Goal: Obtain resource: Download file/media

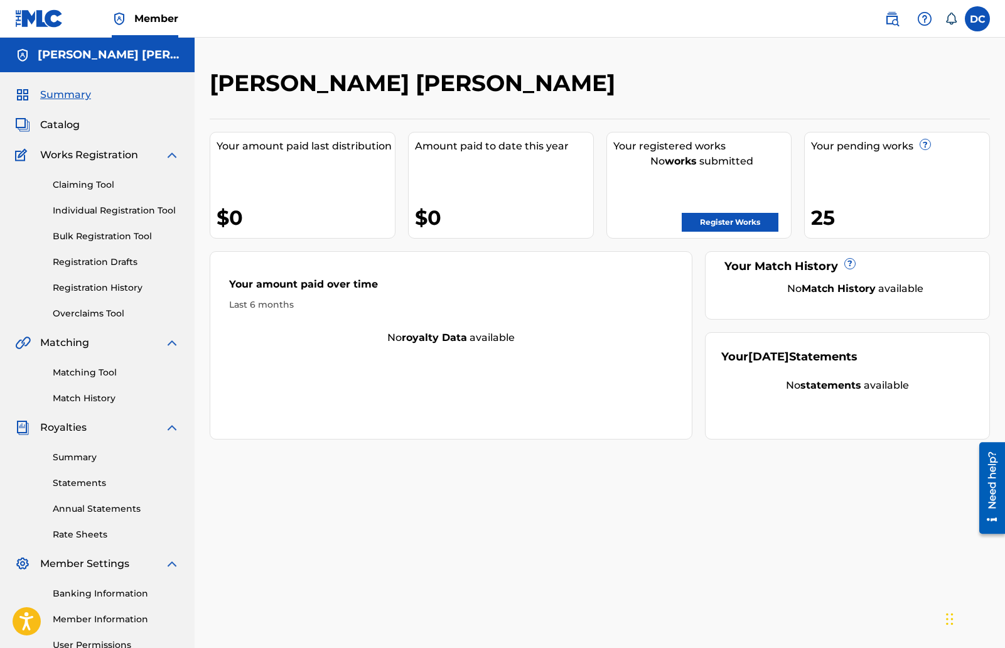
click at [57, 127] on span "Catalog" at bounding box center [60, 124] width 40 height 15
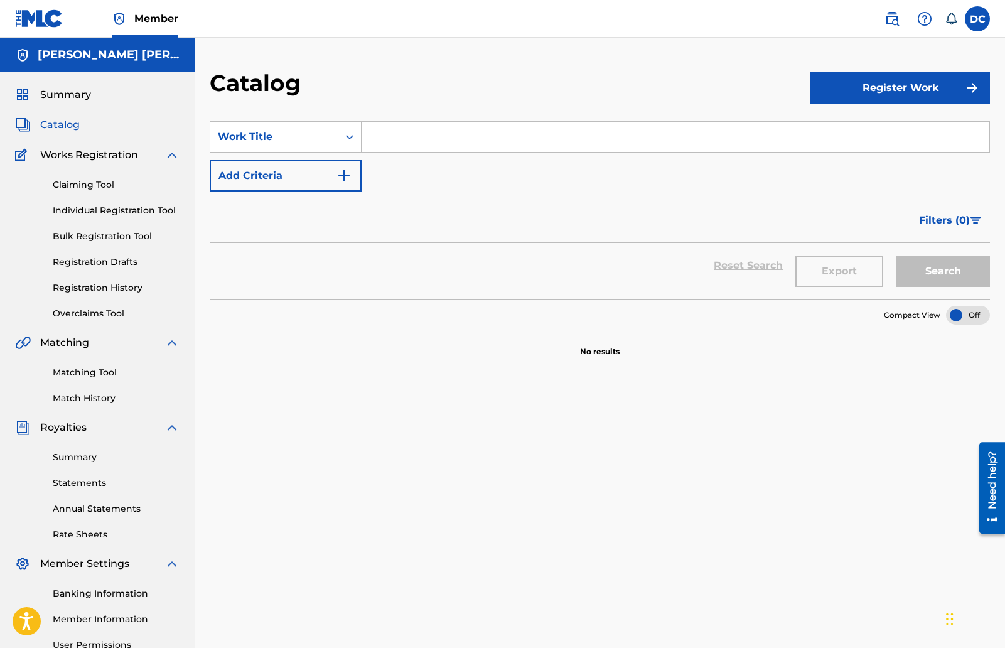
click at [80, 185] on link "Claiming Tool" at bounding box center [116, 184] width 127 height 13
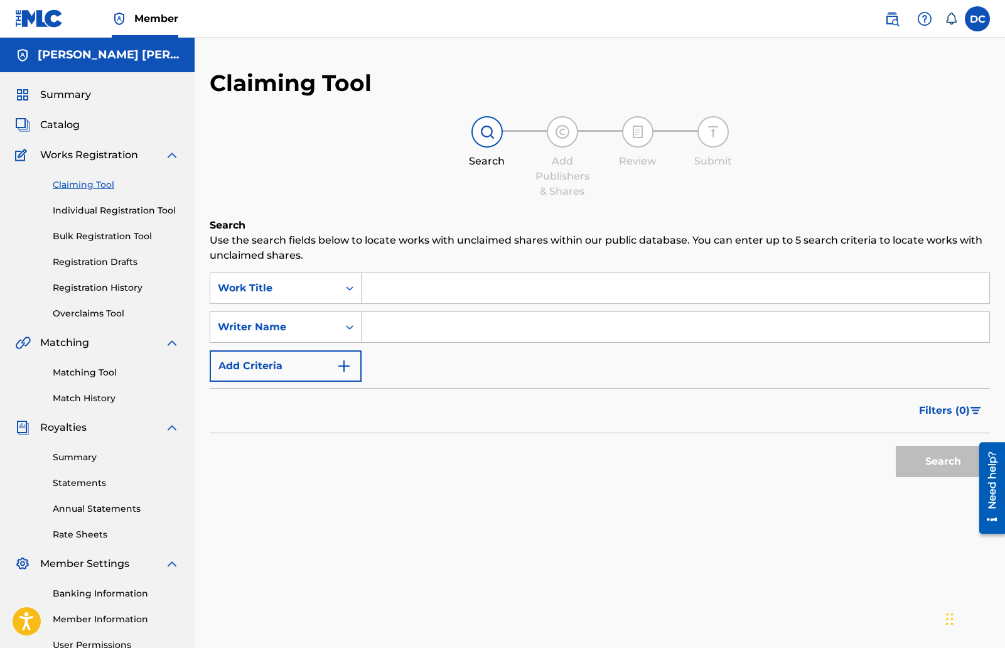
click at [95, 209] on link "Individual Registration Tool" at bounding box center [116, 210] width 127 height 13
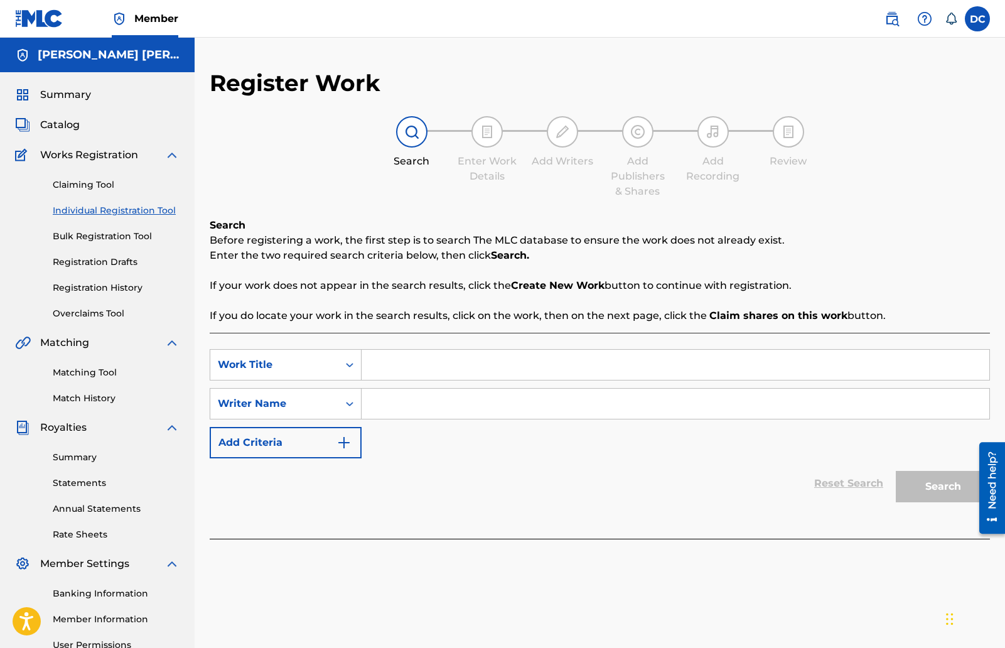
click at [104, 237] on link "Bulk Registration Tool" at bounding box center [116, 236] width 127 height 13
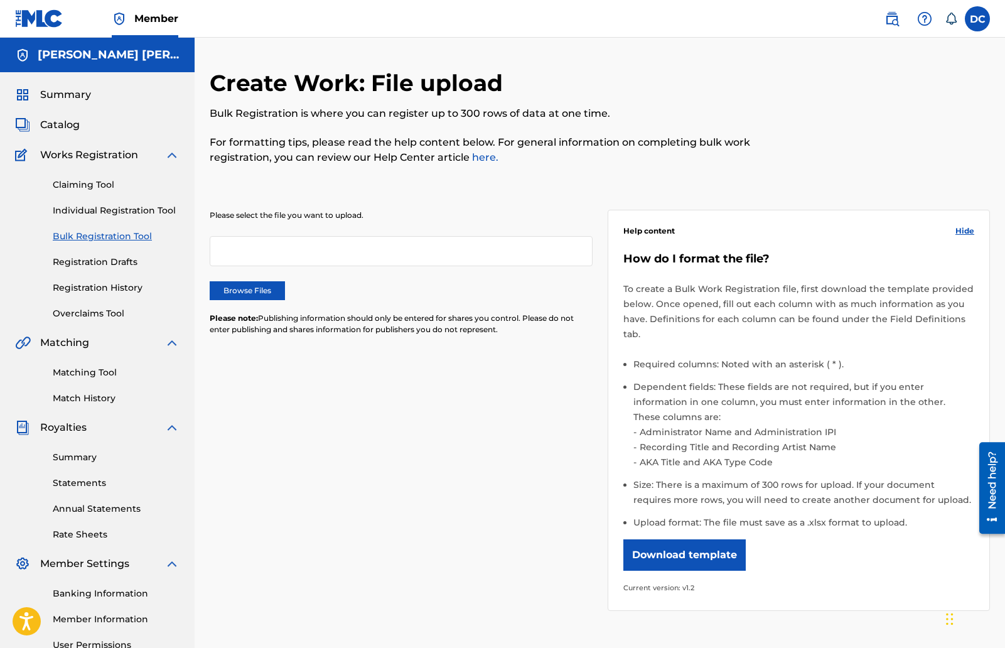
click at [113, 264] on link "Registration Drafts" at bounding box center [116, 262] width 127 height 13
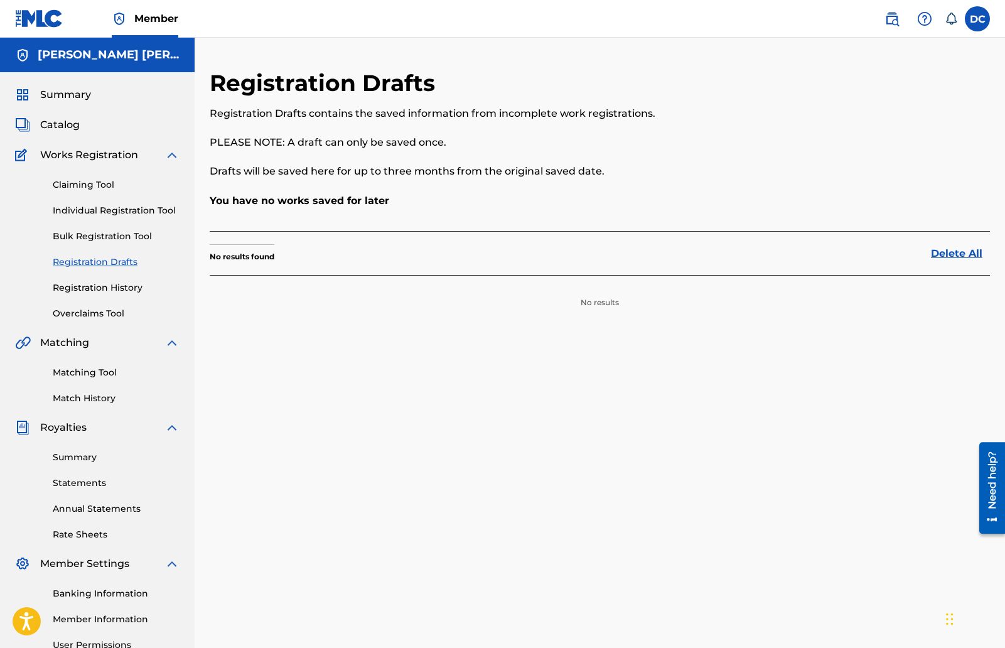
click at [116, 284] on link "Registration History" at bounding box center [116, 287] width 127 height 13
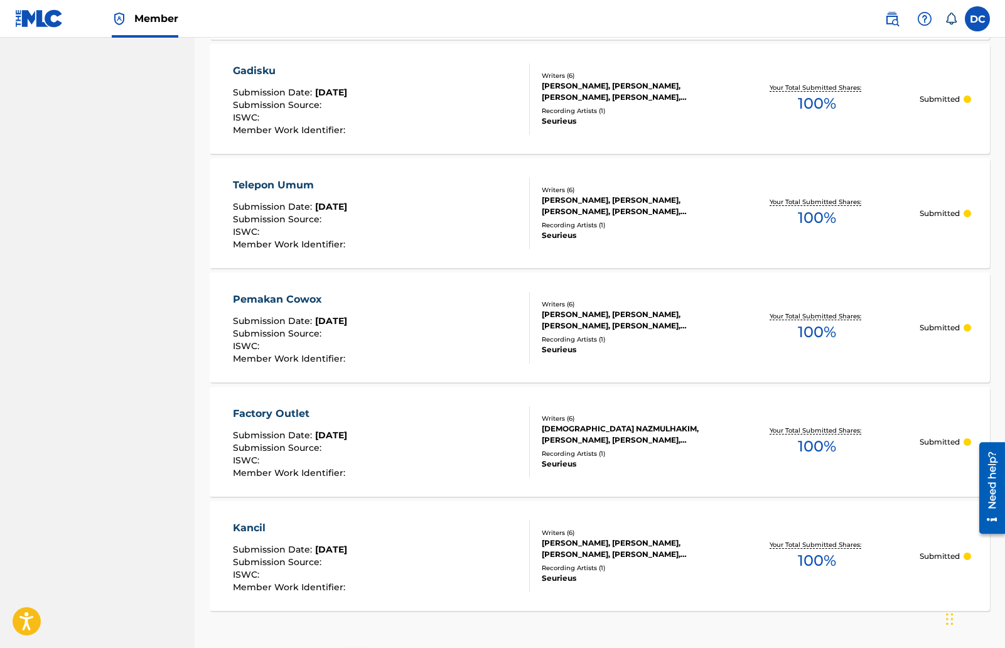
scroll to position [1040, 0]
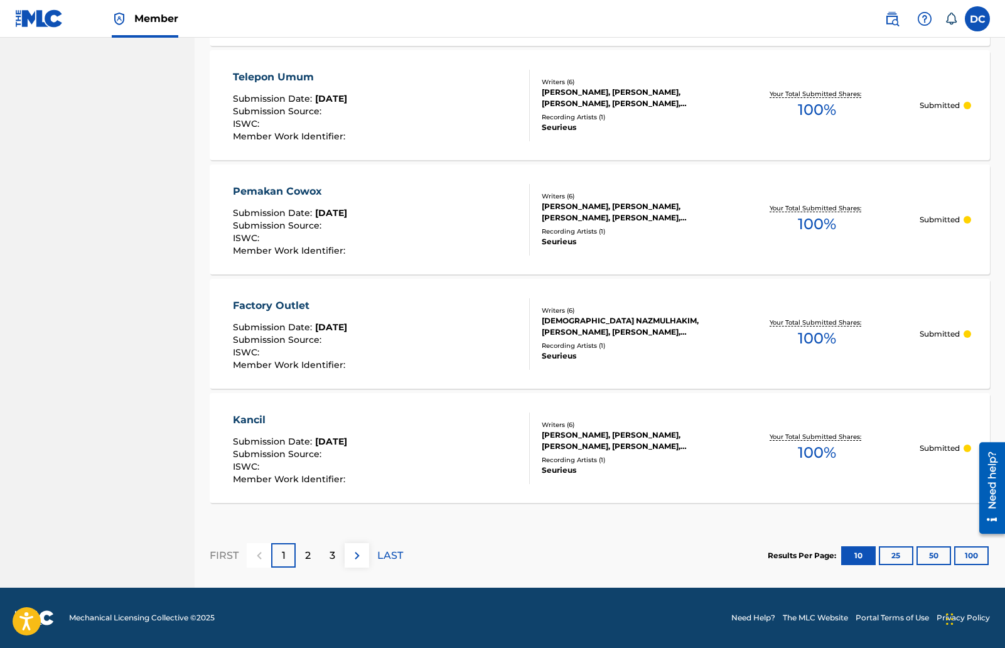
click at [306, 554] on p "2" at bounding box center [308, 555] width 6 height 15
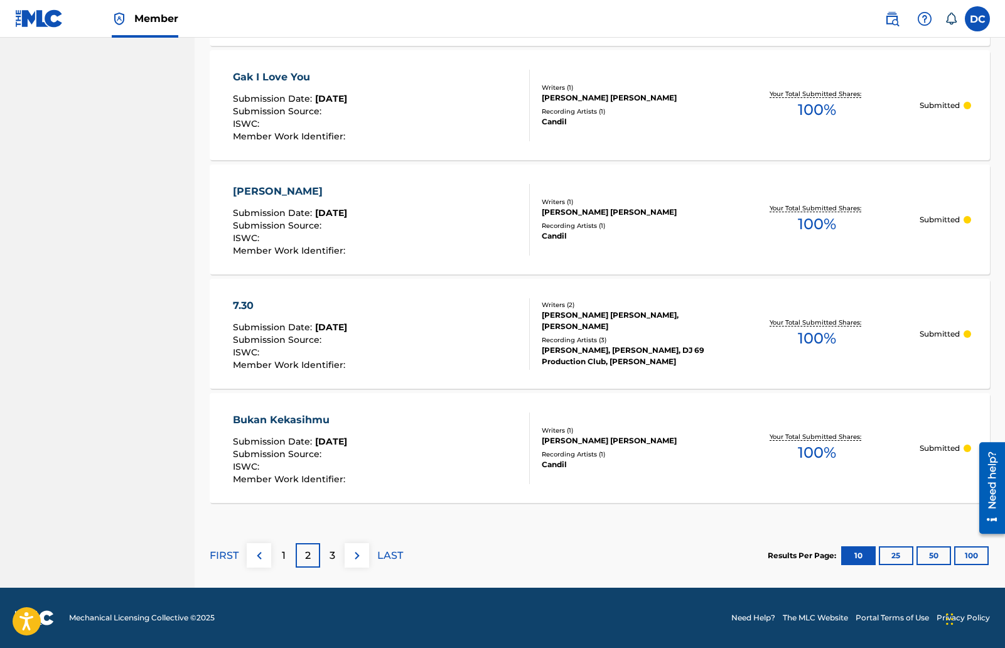
click at [332, 554] on p "3" at bounding box center [333, 555] width 6 height 15
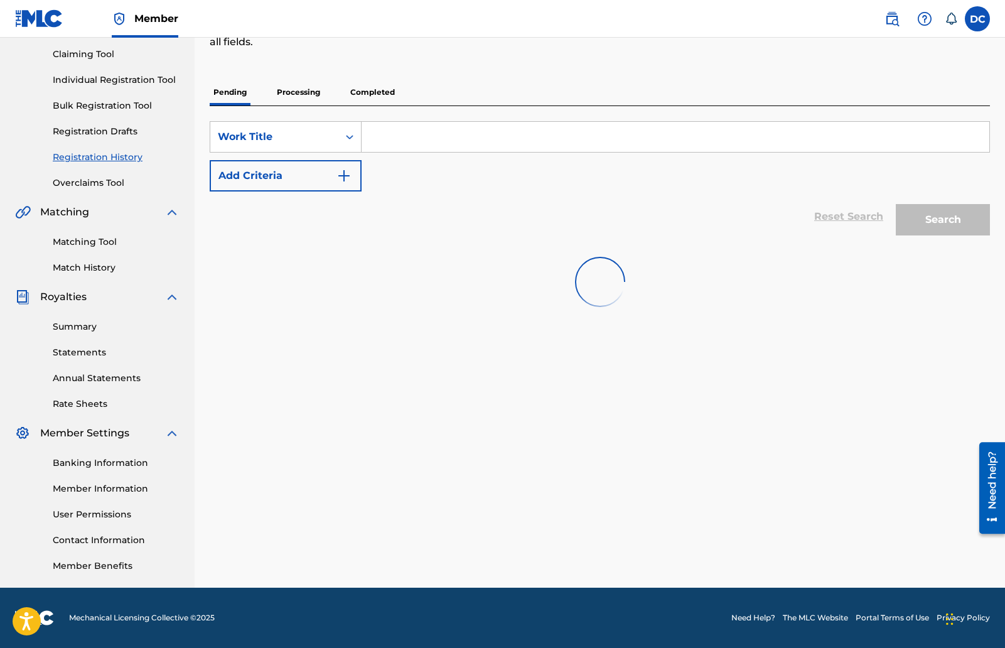
scroll to position [468, 0]
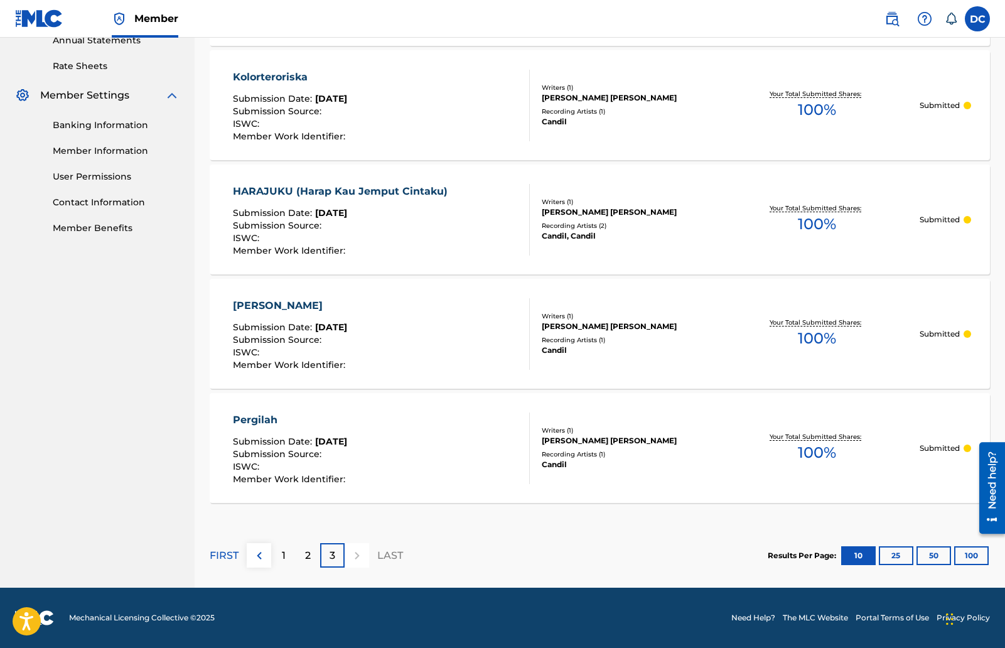
click at [355, 555] on div at bounding box center [357, 555] width 24 height 24
click at [399, 557] on p "LAST" at bounding box center [390, 555] width 26 height 15
click at [305, 554] on p "2" at bounding box center [308, 555] width 6 height 15
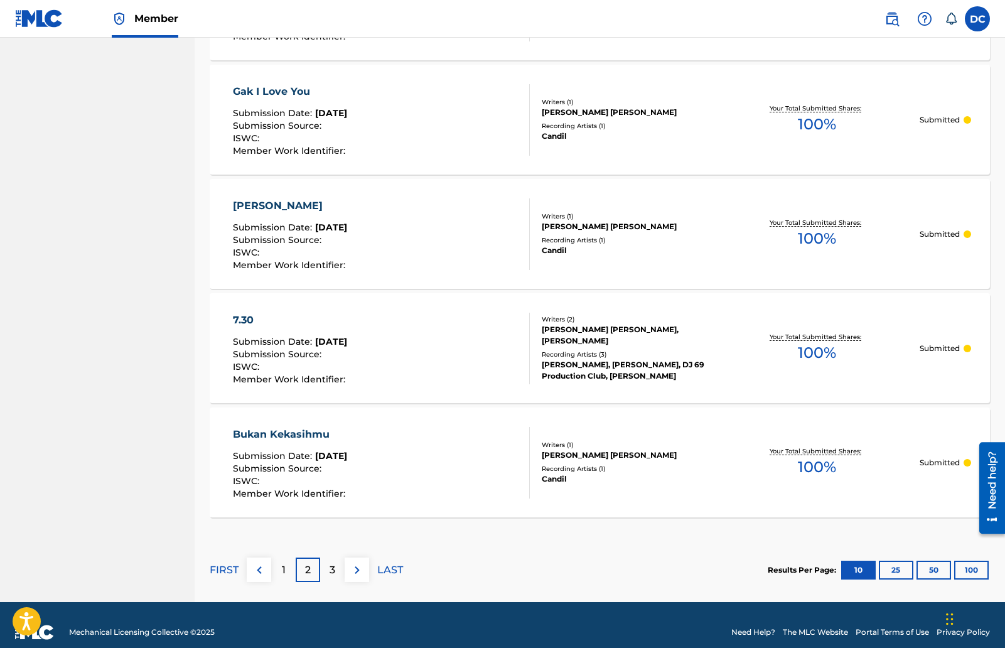
scroll to position [1040, 0]
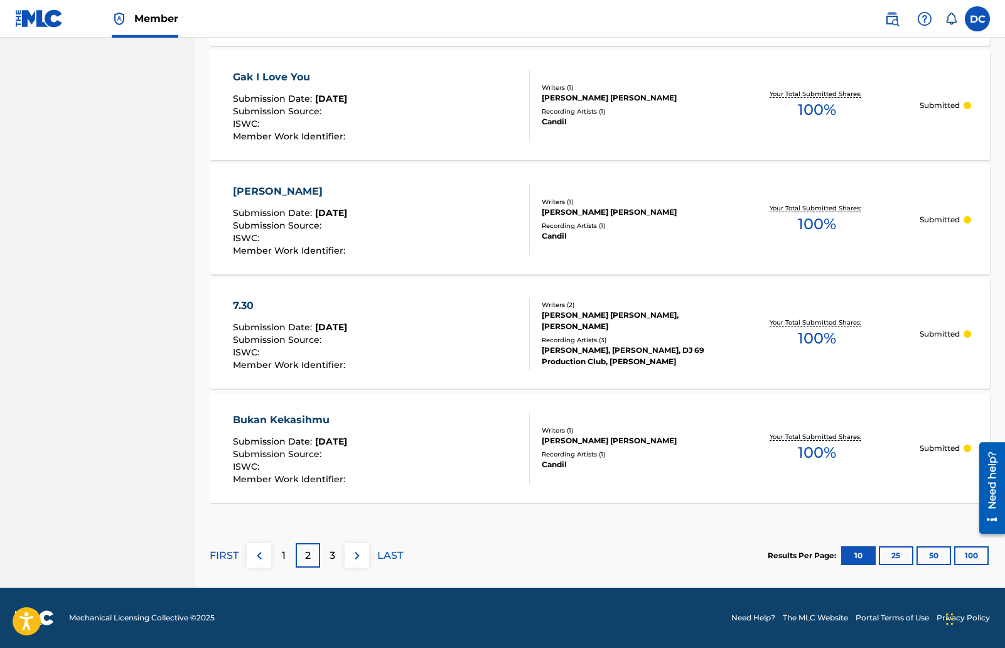
click at [282, 556] on p "1" at bounding box center [284, 555] width 4 height 15
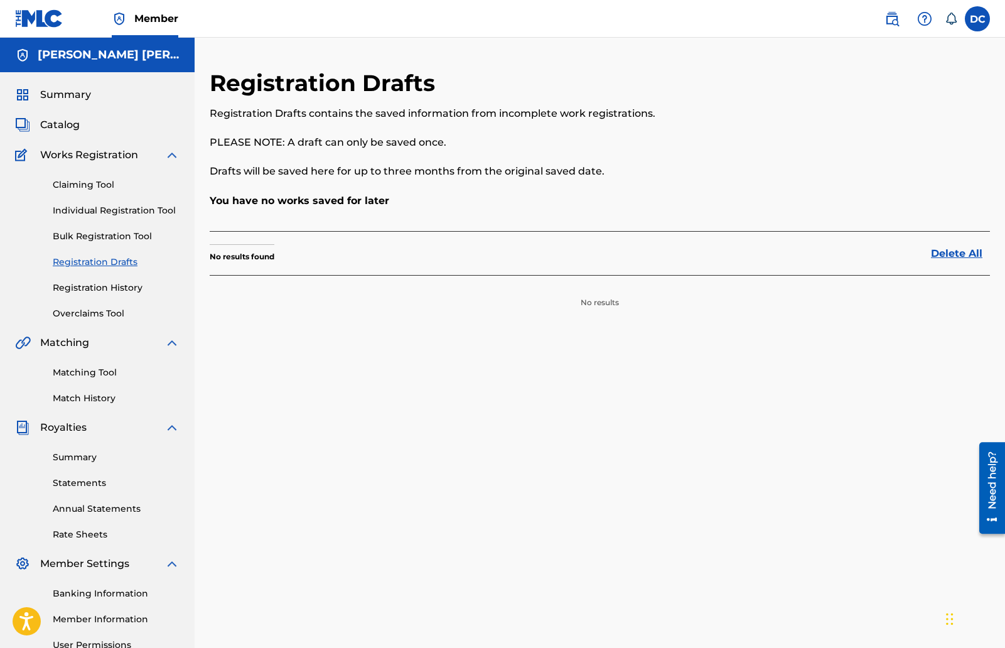
click at [132, 292] on link "Registration History" at bounding box center [116, 287] width 127 height 13
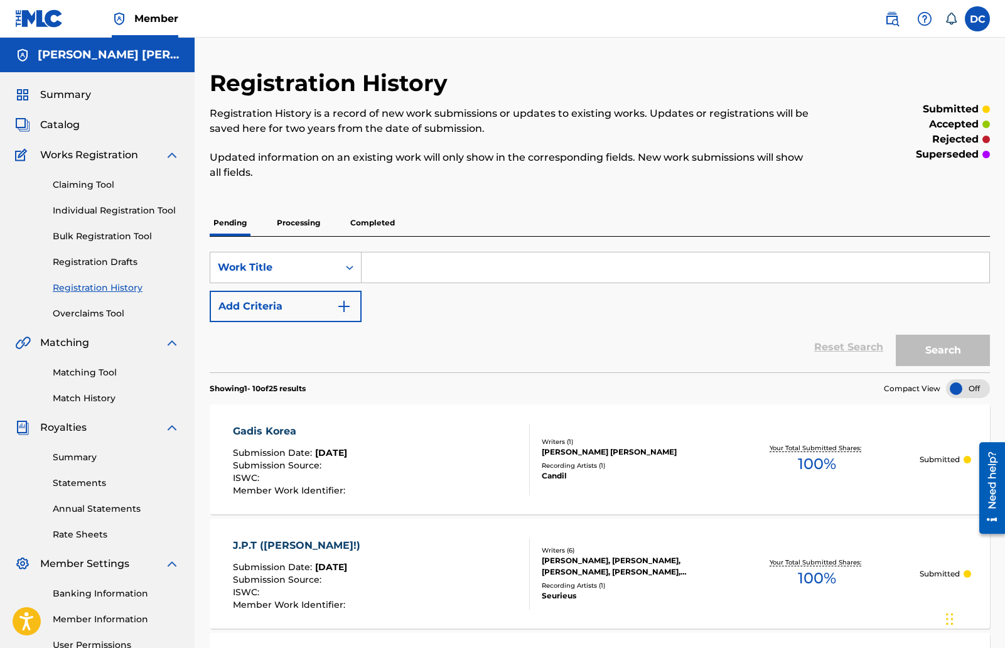
click at [108, 313] on link "Overclaims Tool" at bounding box center [116, 313] width 127 height 13
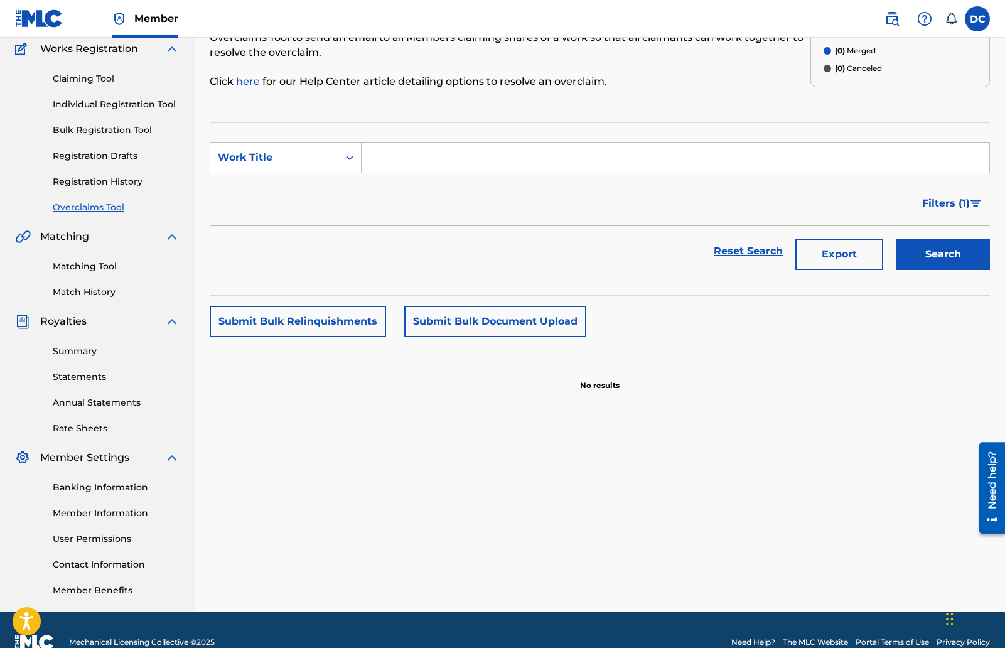
scroll to position [131, 0]
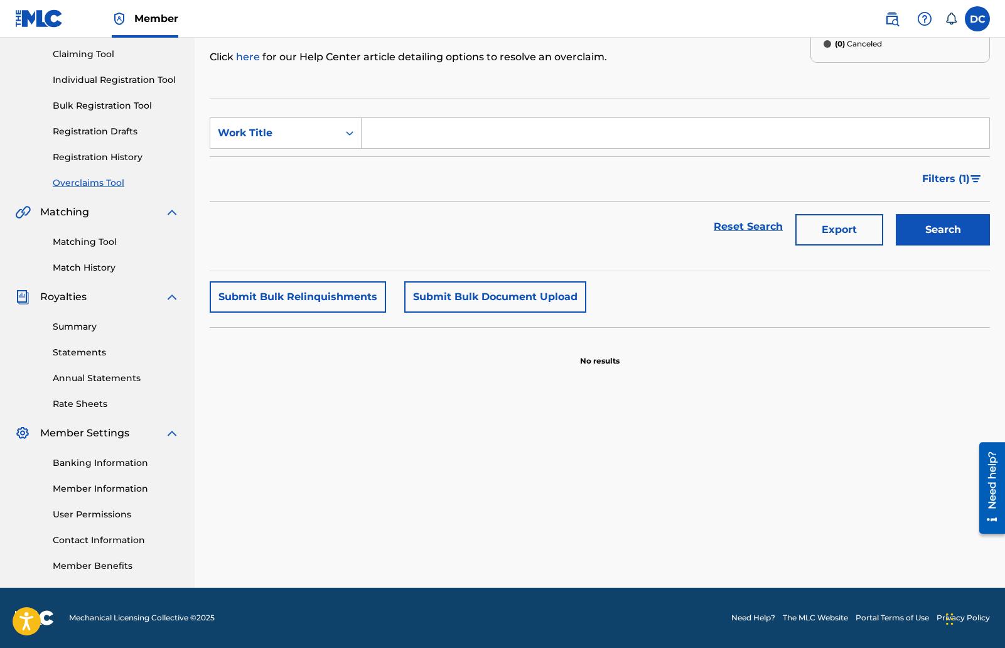
click at [109, 564] on link "Member Benefits" at bounding box center [116, 565] width 127 height 13
click at [109, 540] on link "Contact Information" at bounding box center [116, 540] width 127 height 13
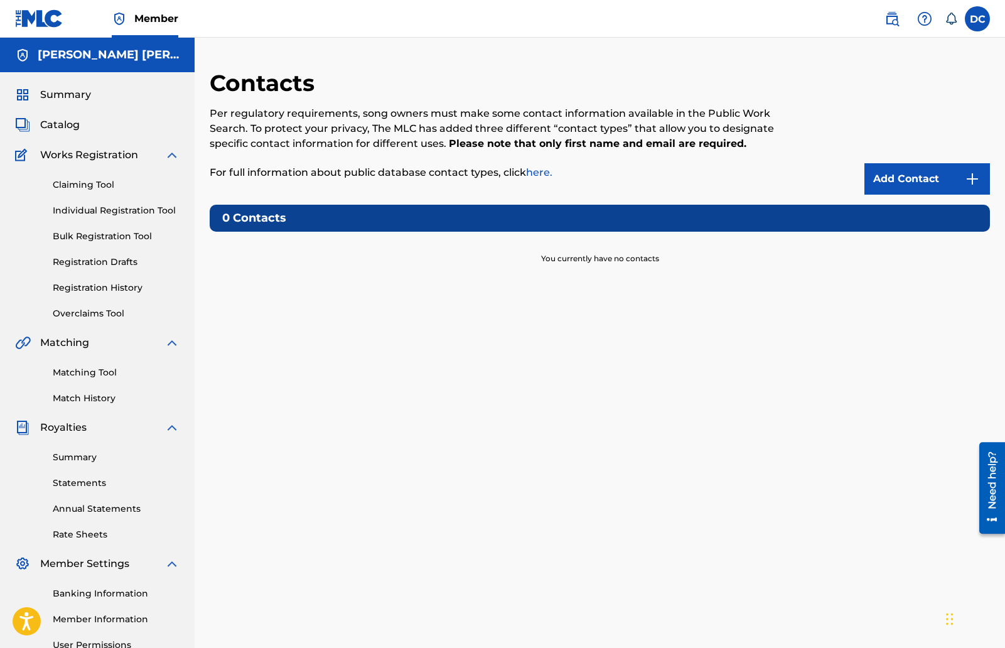
click at [94, 535] on link "Rate Sheets" at bounding box center [116, 534] width 127 height 13
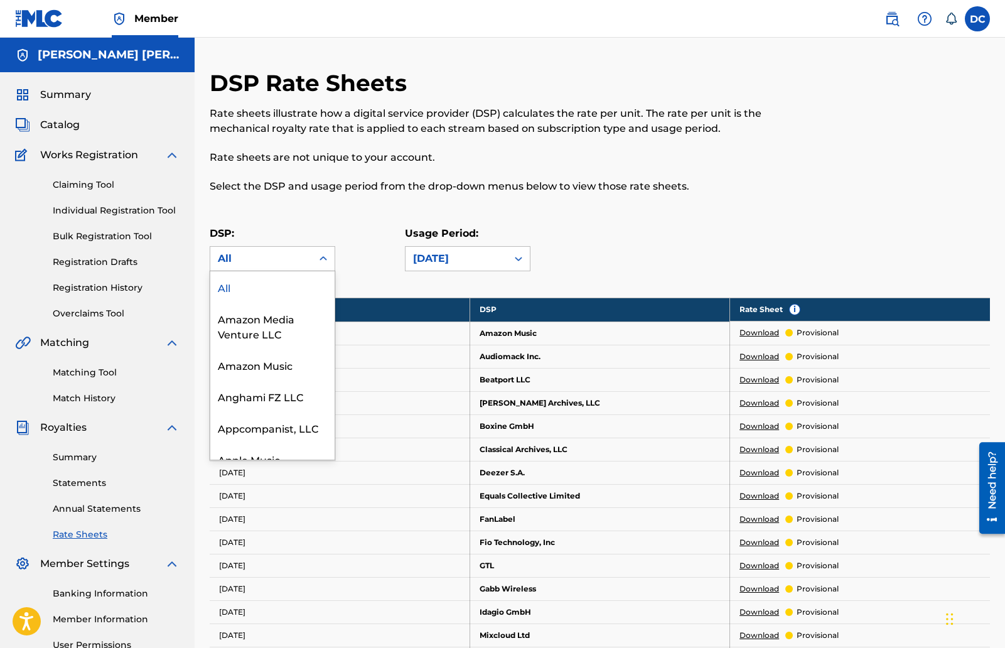
click at [323, 260] on icon at bounding box center [323, 258] width 13 height 13
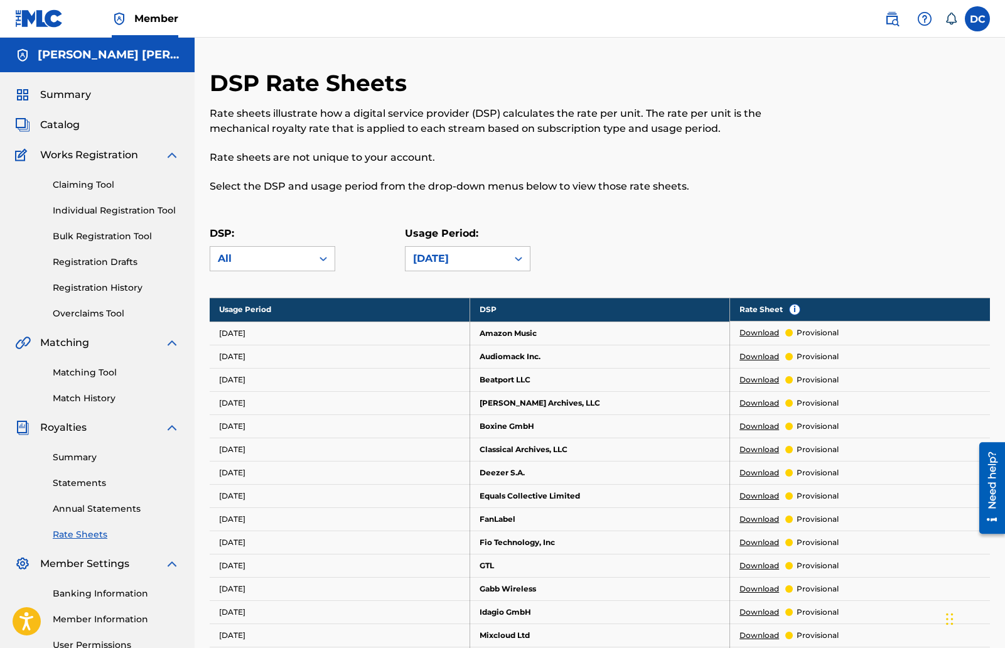
click at [326, 256] on icon at bounding box center [323, 258] width 13 height 13
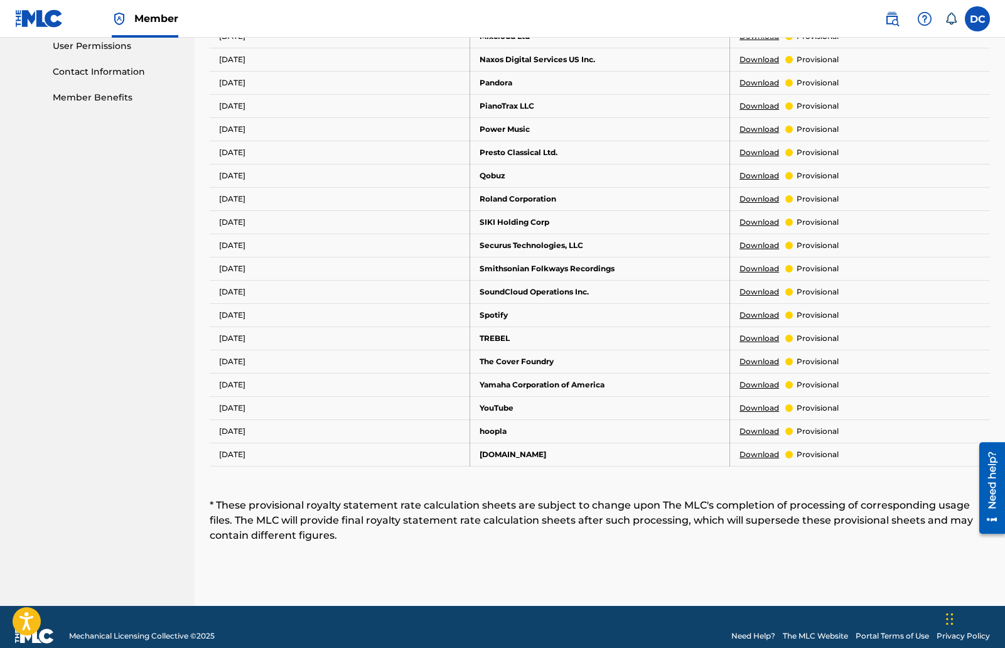
scroll to position [600, 0]
click at [755, 409] on link "Download" at bounding box center [760, 407] width 40 height 11
click at [758, 313] on link "Download" at bounding box center [760, 314] width 40 height 11
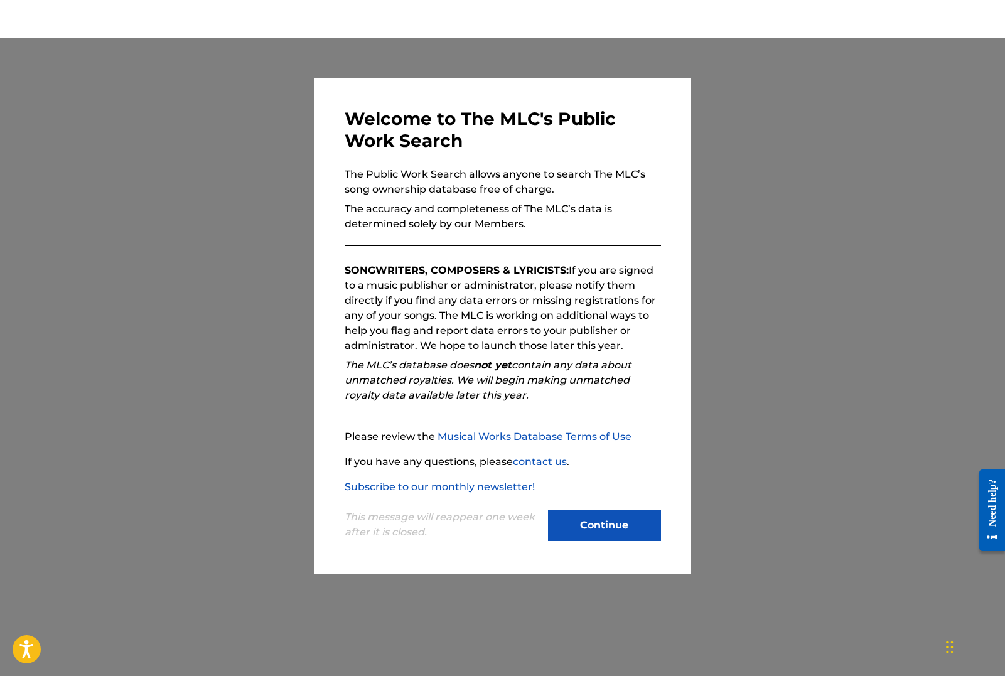
click at [610, 527] on button "Continue" at bounding box center [604, 525] width 113 height 31
